Goal: Check status: Check status

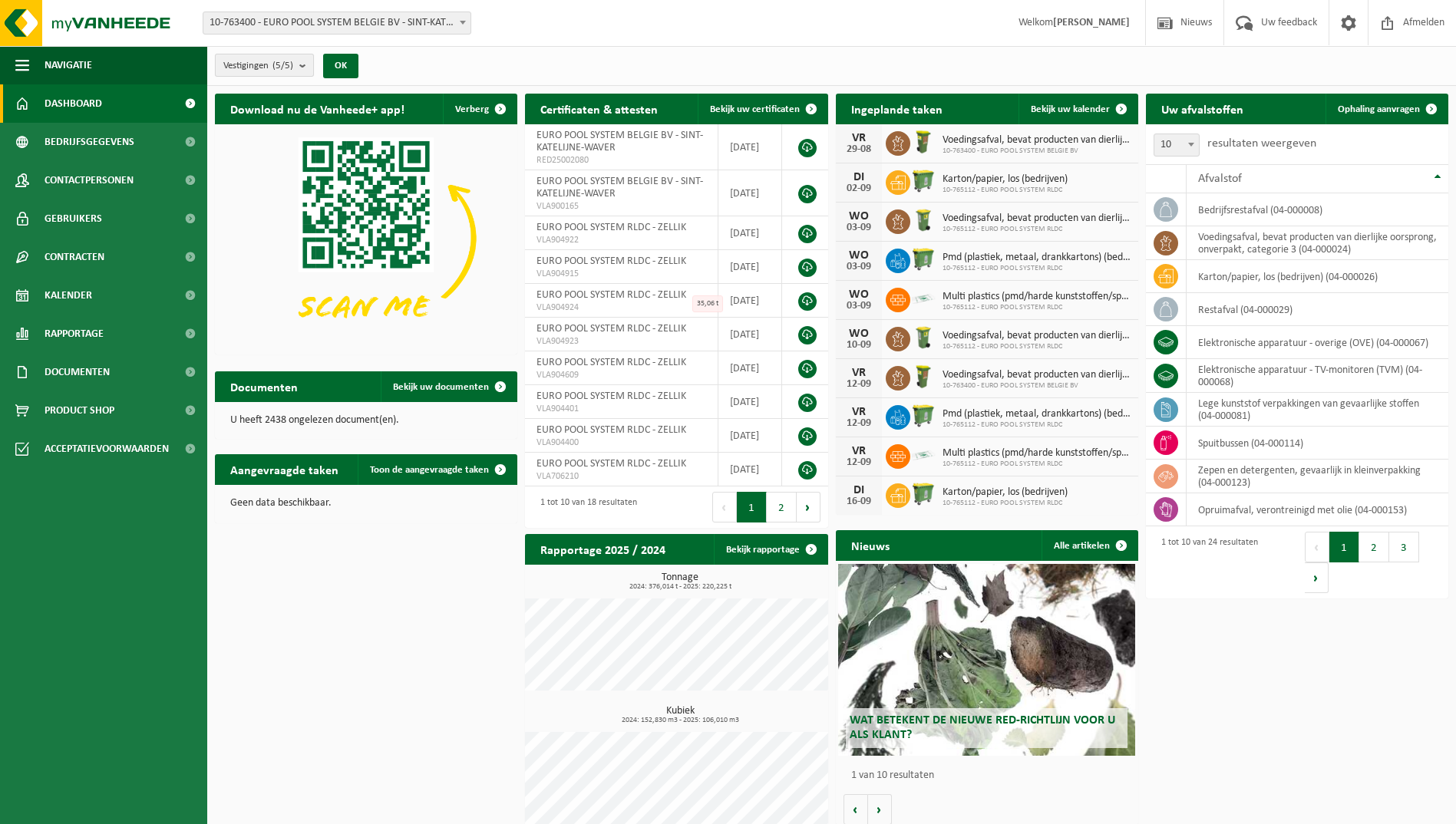
click at [262, 65] on span "Vestigingen (5/5)" at bounding box center [258, 66] width 70 height 23
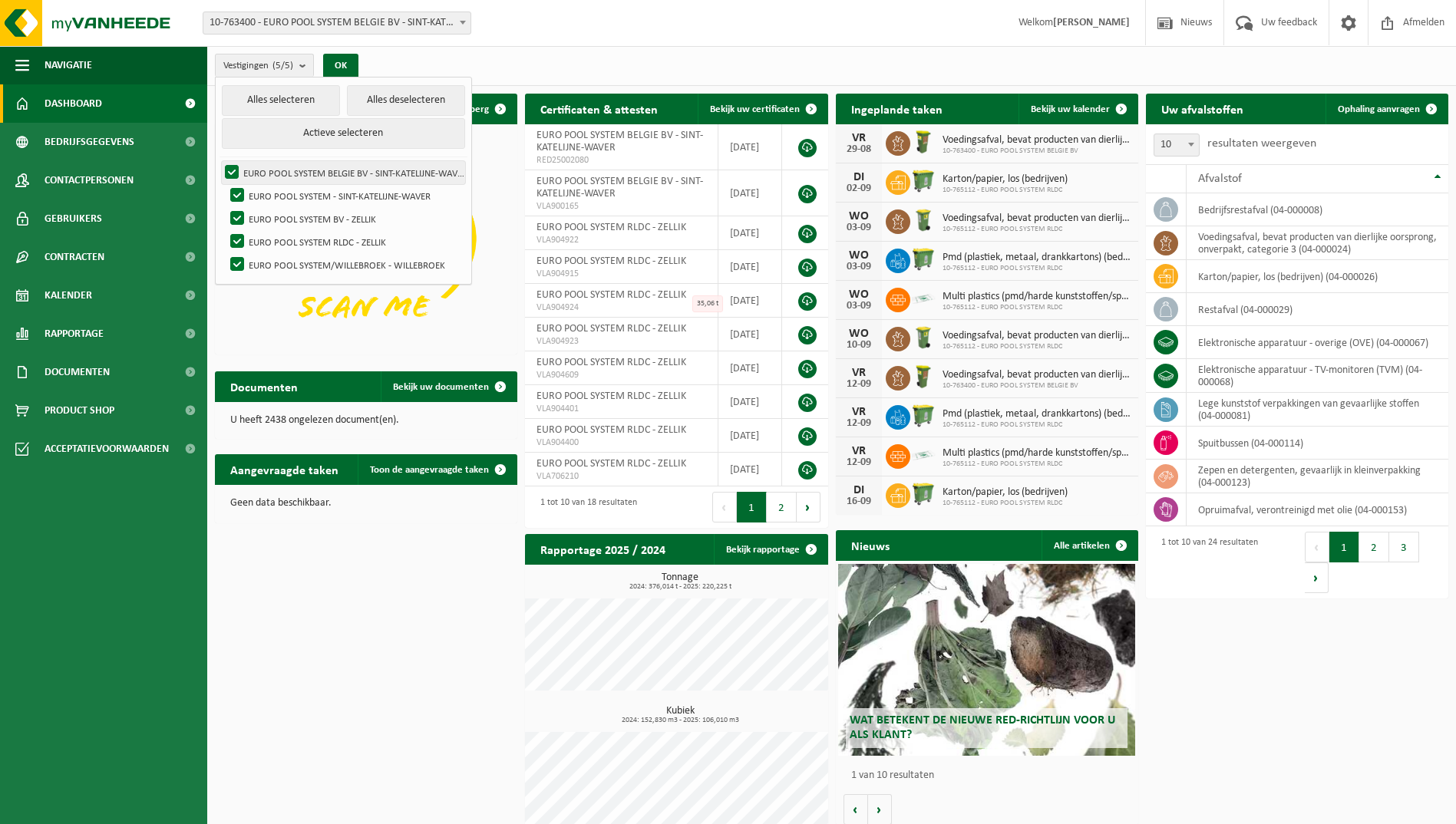
click at [231, 170] on label "EURO POOL SYSTEM BELGIE BV - SINT-KATELIJNE-WAVER" at bounding box center [344, 172] width 243 height 23
click at [219, 161] on input "EURO POOL SYSTEM BELGIE BV - SINT-KATELIJNE-WAVER" at bounding box center [219, 160] width 1 height 1
checkbox input "false"
click at [232, 187] on label "EURO POOL SYSTEM - SINT-KATELIJNE-WAVER" at bounding box center [346, 195] width 238 height 23
click at [225, 184] on input "EURO POOL SYSTEM - SINT-KATELIJNE-WAVER" at bounding box center [224, 184] width 1 height 1
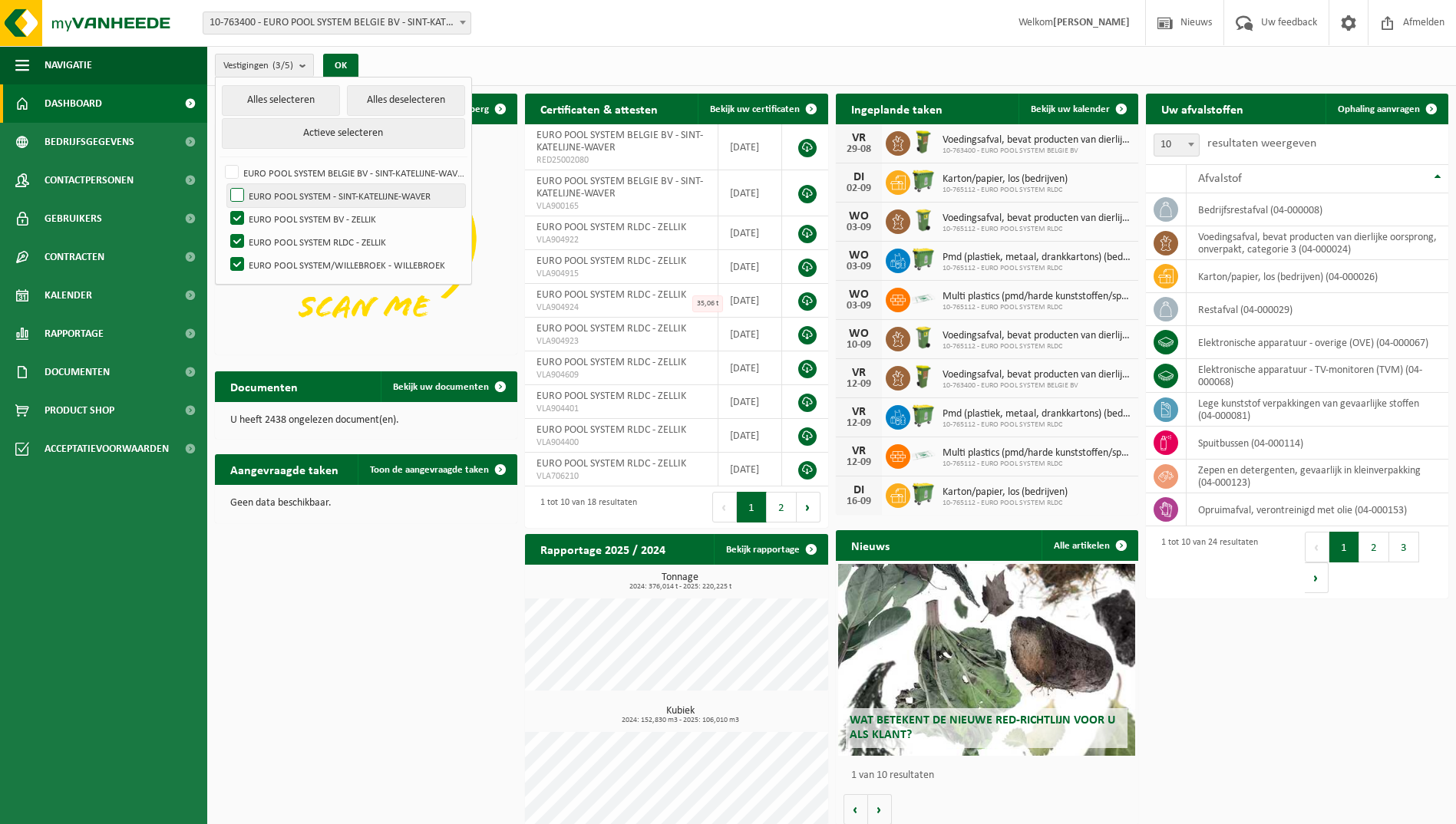
click at [235, 205] on label "EURO POOL SYSTEM - SINT-KATELIJNE-WAVER" at bounding box center [346, 195] width 238 height 23
click at [225, 184] on input "EURO POOL SYSTEM - SINT-KATELIJNE-WAVER" at bounding box center [224, 184] width 1 height 1
checkbox input "true"
click at [235, 222] on label "EURO POOL SYSTEM BV - ZELLIK" at bounding box center [346, 219] width 238 height 23
click at [225, 208] on input "EURO POOL SYSTEM BV - ZELLIK" at bounding box center [224, 207] width 1 height 1
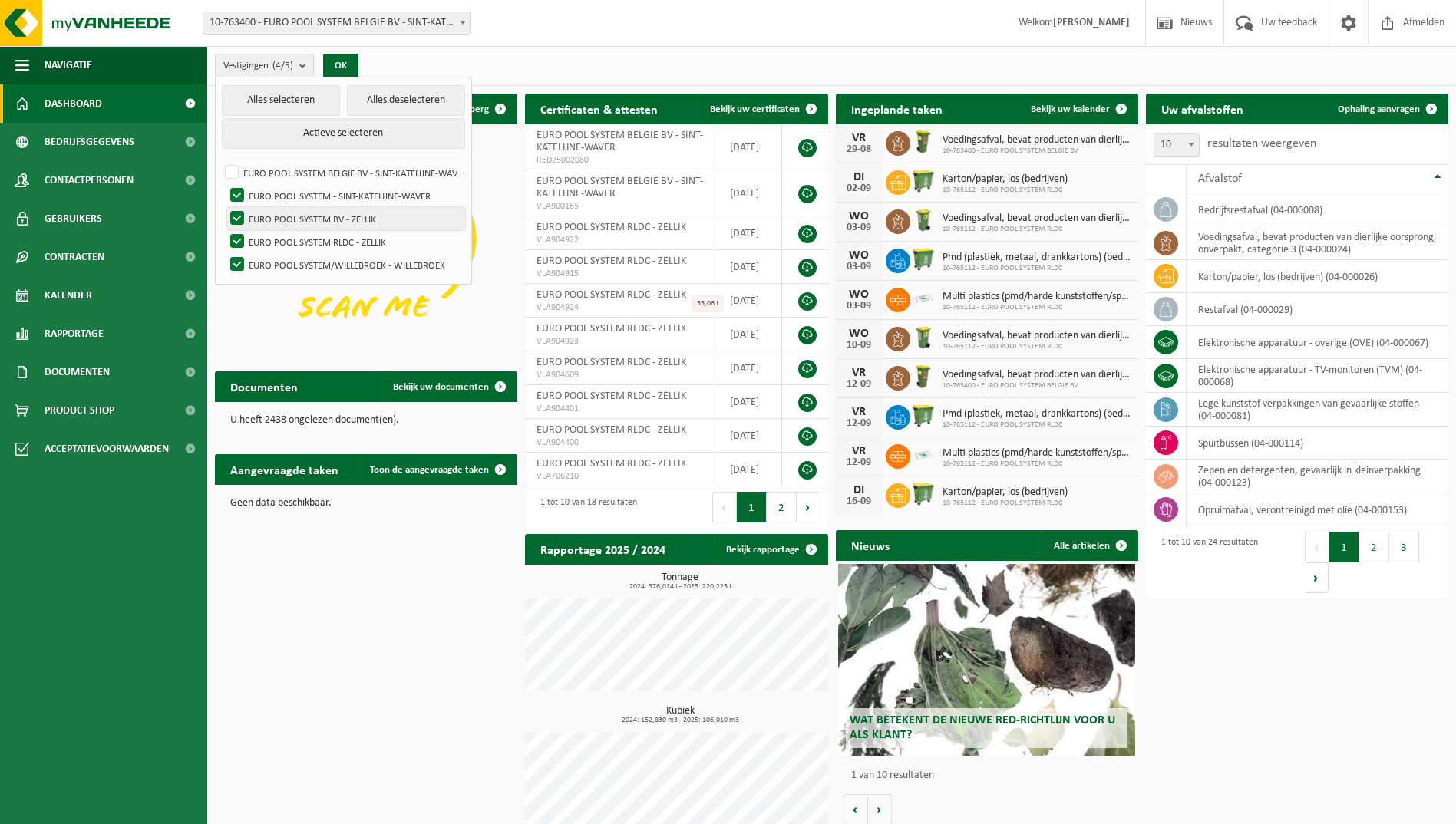
checkbox input "false"
click at [243, 241] on label "EURO POOL SYSTEM RLDC - ZELLIK" at bounding box center [346, 241] width 238 height 23
click at [225, 230] on input "EURO POOL SYSTEM RLDC - ZELLIK" at bounding box center [224, 230] width 1 height 1
checkbox input "false"
click at [240, 256] on label "EURO POOL SYSTEM/WILLEBROEK - WILLEBROEK" at bounding box center [346, 264] width 238 height 23
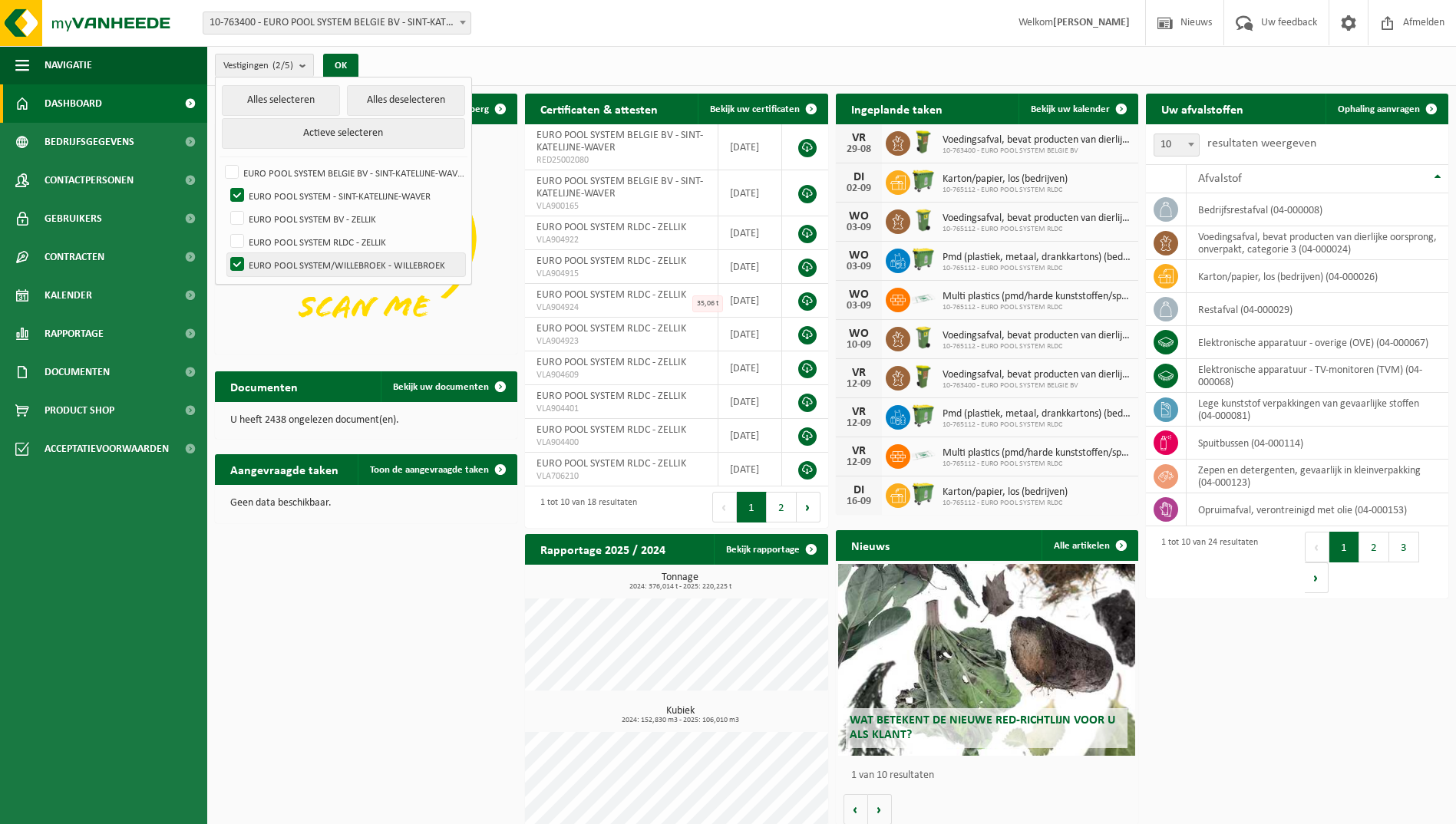
click at [225, 253] on input "EURO POOL SYSTEM/WILLEBROEK - WILLEBROEK" at bounding box center [224, 252] width 1 height 1
checkbox input "false"
click at [231, 166] on label "EURO POOL SYSTEM BELGIE BV - SINT-KATELIJNE-WAVER" at bounding box center [344, 172] width 243 height 23
click at [219, 161] on input "EURO POOL SYSTEM BELGIE BV - SINT-KATELIJNE-WAVER" at bounding box center [219, 160] width 1 height 1
checkbox input "true"
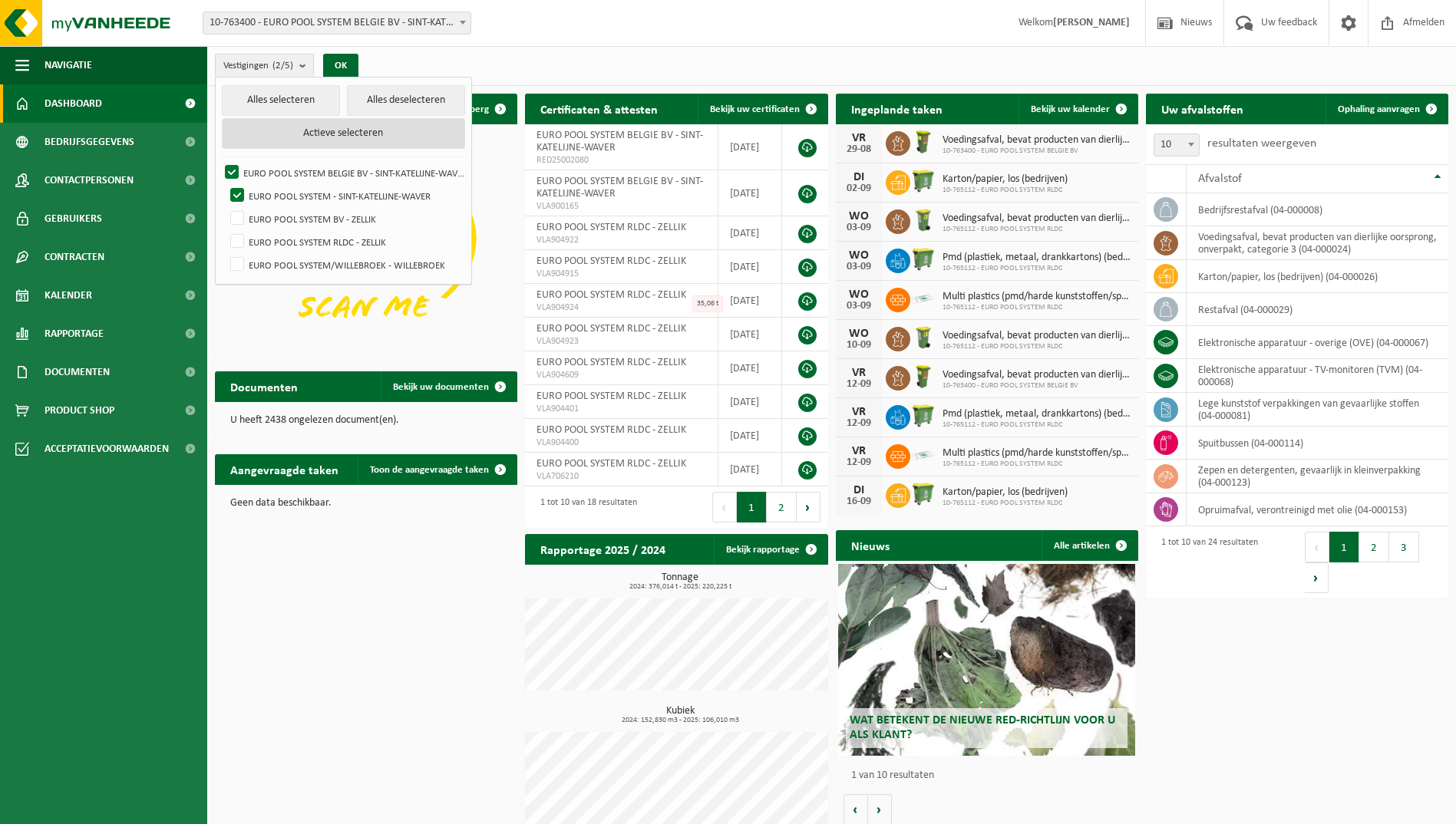
click at [340, 132] on button "Actieve selecteren" at bounding box center [344, 134] width 243 height 31
checkbox input "true"
click at [247, 212] on label "EURO POOL SYSTEM BV - ZELLIK" at bounding box center [346, 219] width 238 height 23
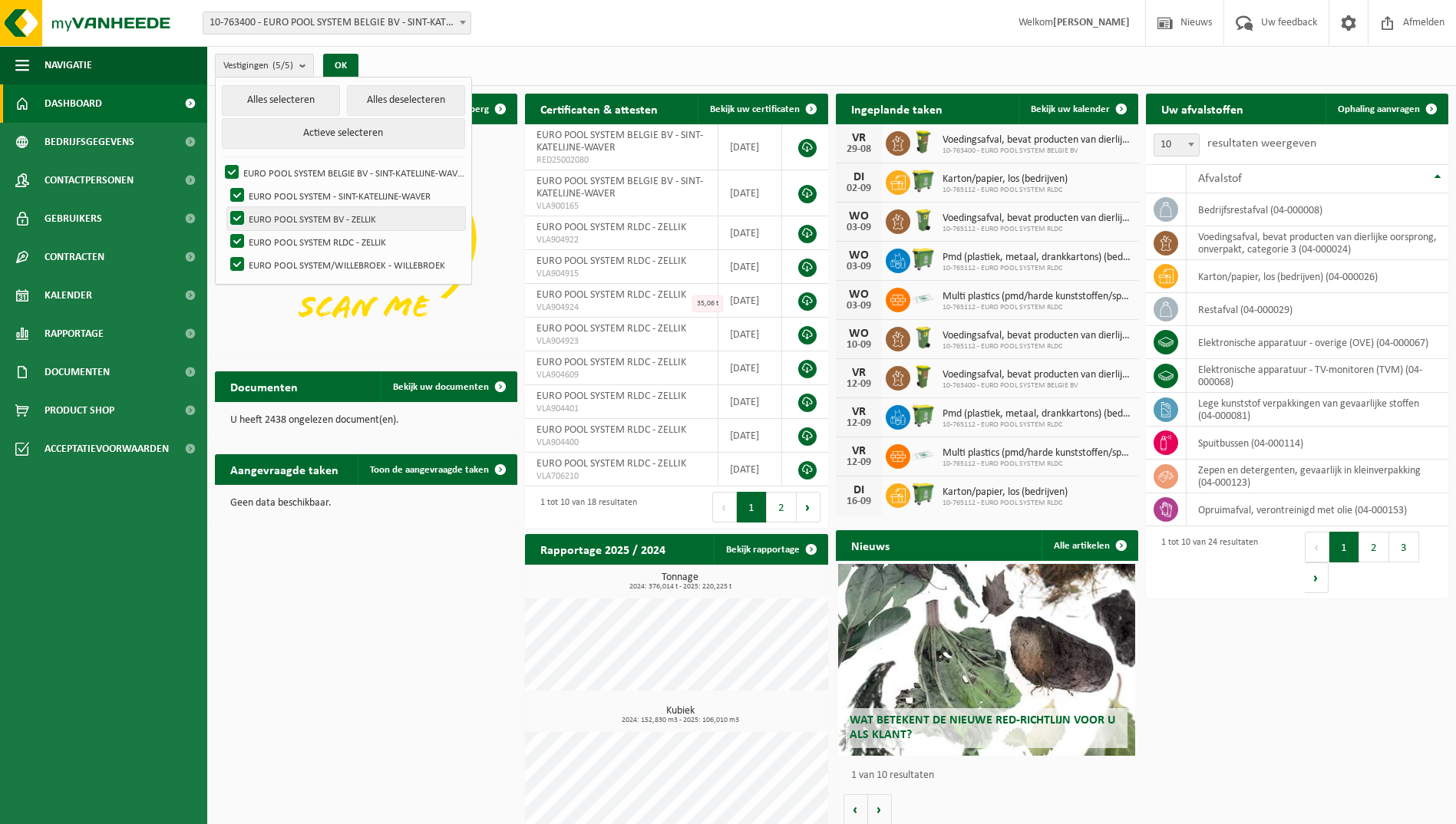
click at [225, 208] on input "EURO POOL SYSTEM BV - ZELLIK" at bounding box center [224, 207] width 1 height 1
checkbox input "false"
click at [239, 251] on label "EURO POOL SYSTEM RLDC - ZELLIK" at bounding box center [346, 241] width 238 height 23
click at [225, 230] on input "EURO POOL SYSTEM RLDC - ZELLIK" at bounding box center [224, 230] width 1 height 1
checkbox input "false"
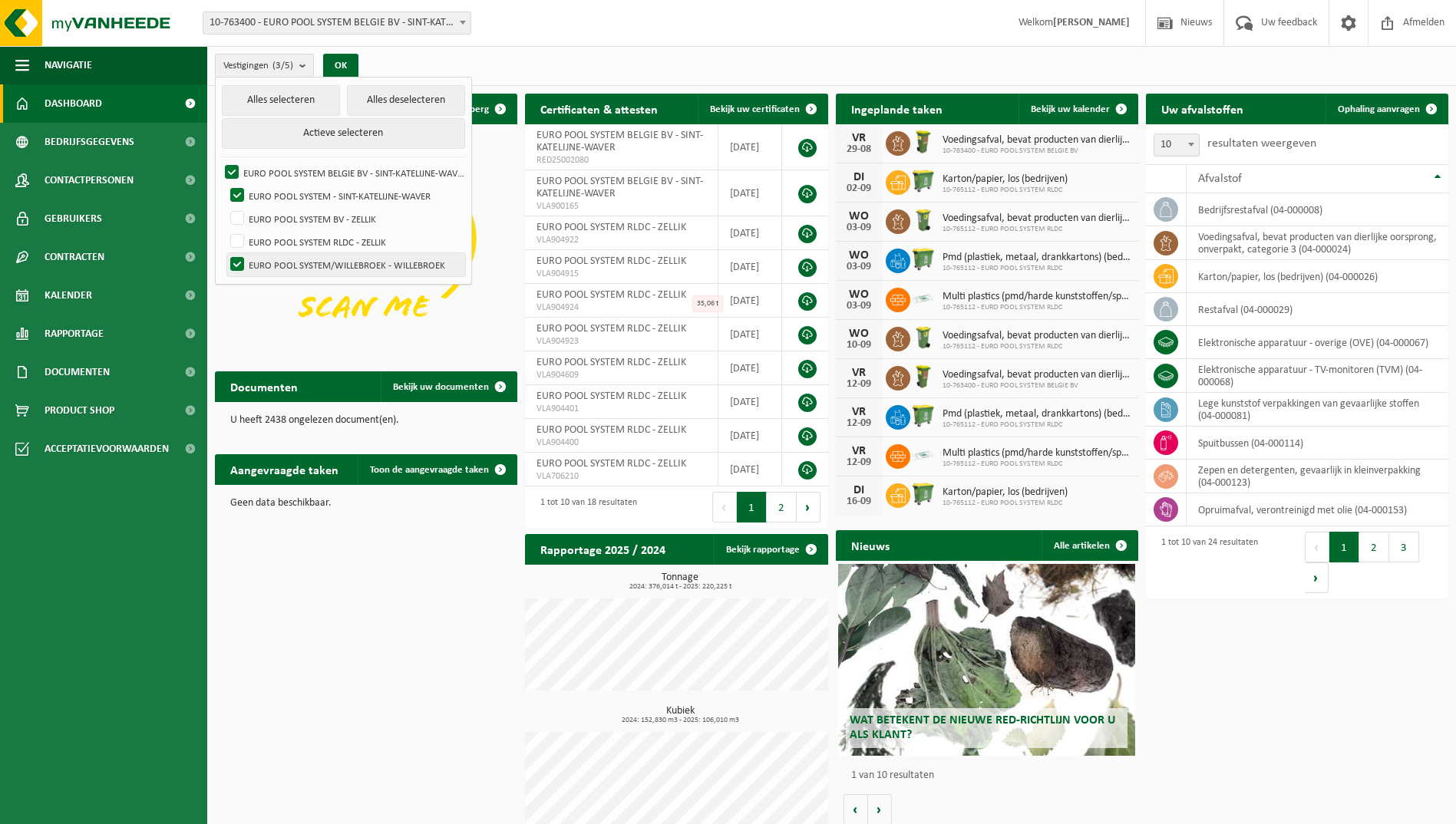
click at [237, 266] on label "EURO POOL SYSTEM/WILLEBROEK - WILLEBROEK" at bounding box center [346, 264] width 238 height 23
click at [225, 253] on input "EURO POOL SYSTEM/WILLEBROEK - WILLEBROEK" at bounding box center [224, 252] width 1 height 1
checkbox input "false"
click at [337, 59] on button "OK" at bounding box center [340, 66] width 36 height 25
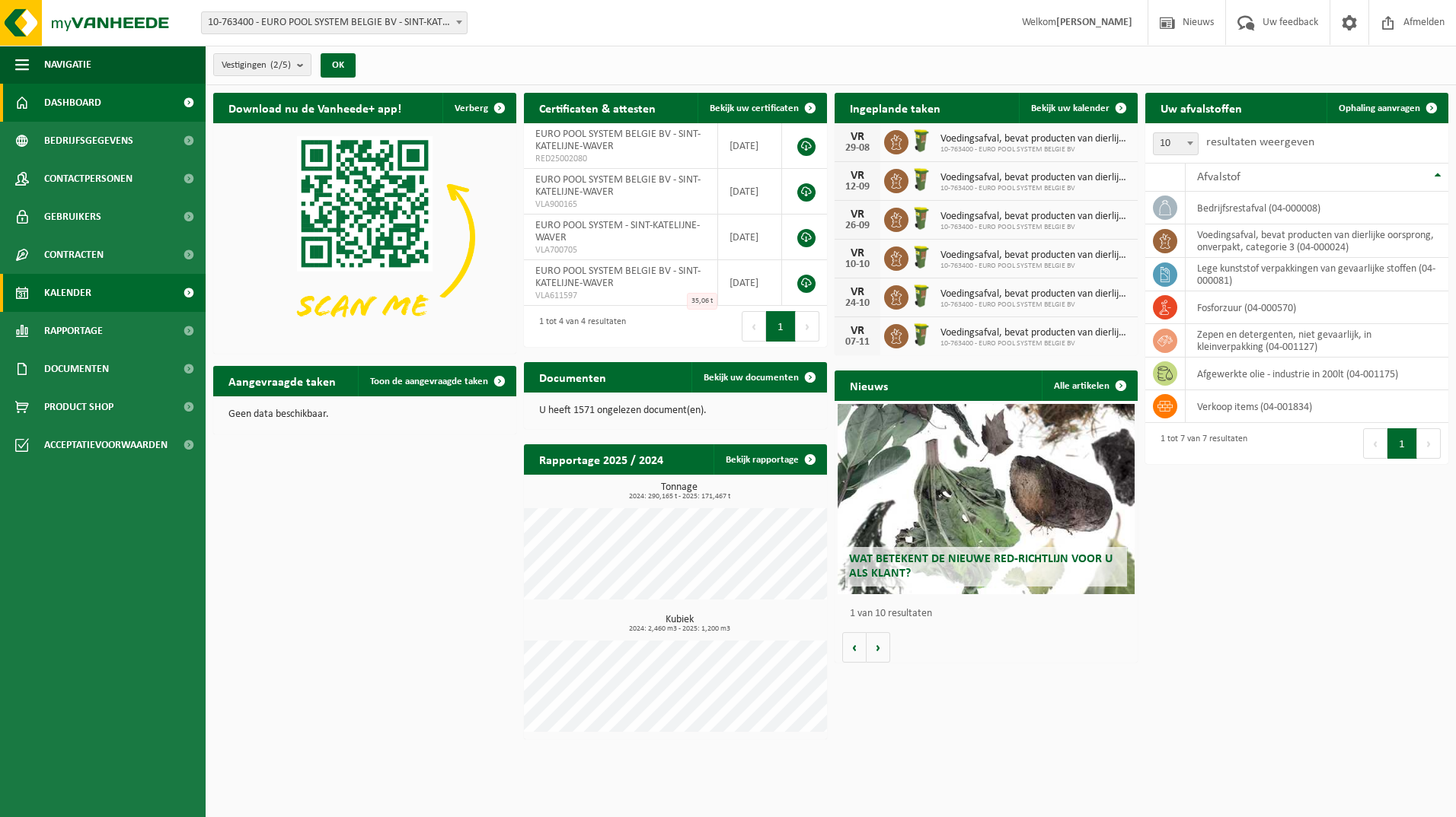
click at [87, 287] on span "Kalender" at bounding box center [68, 293] width 47 height 38
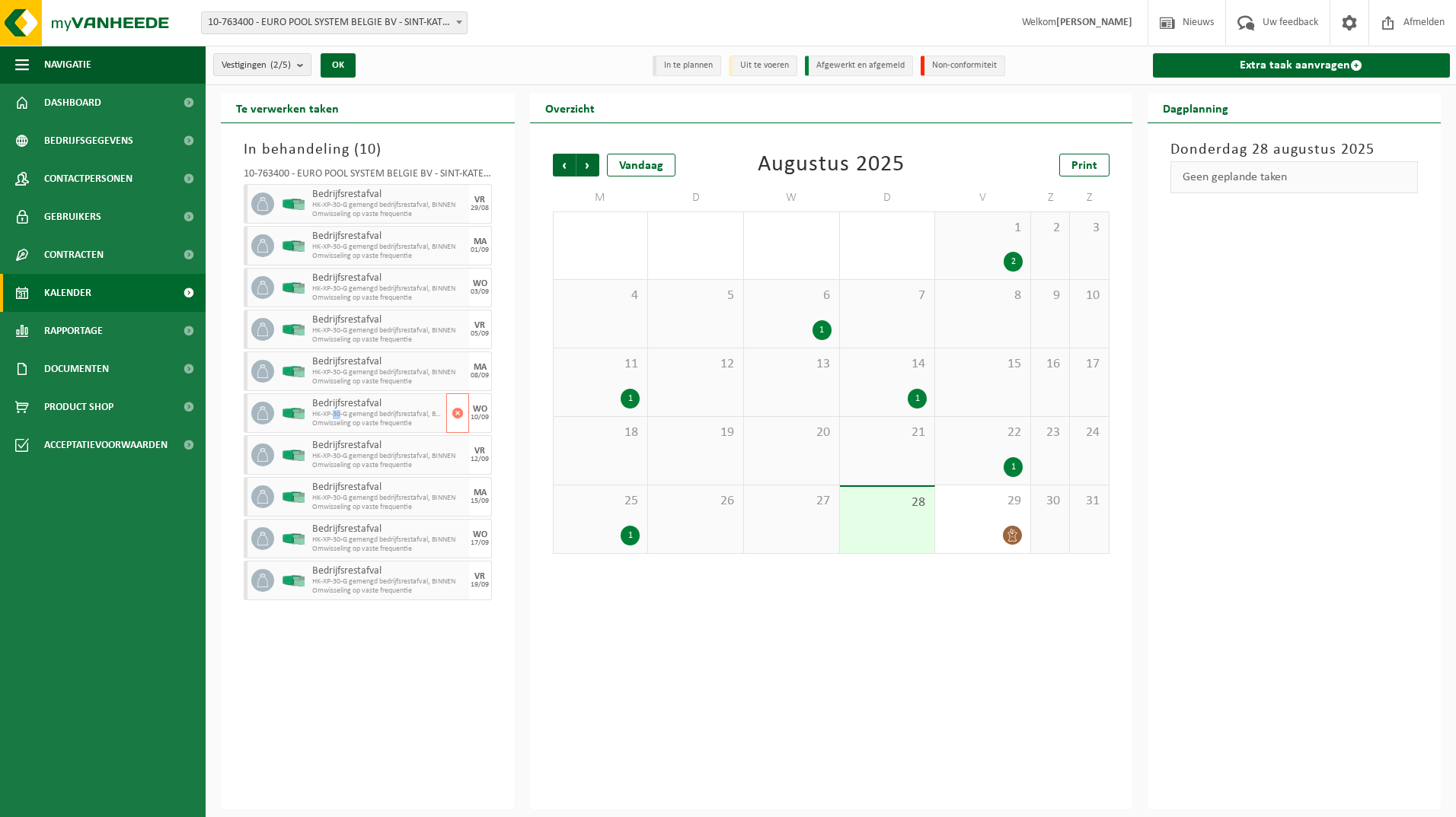
click at [340, 414] on span "HK-XP-30-G gemengd bedrijfsrestafval, BINNEN" at bounding box center [377, 414] width 131 height 9
click at [300, 68] on b "submit" at bounding box center [303, 65] width 14 height 22
